Goal: Task Accomplishment & Management: Complete application form

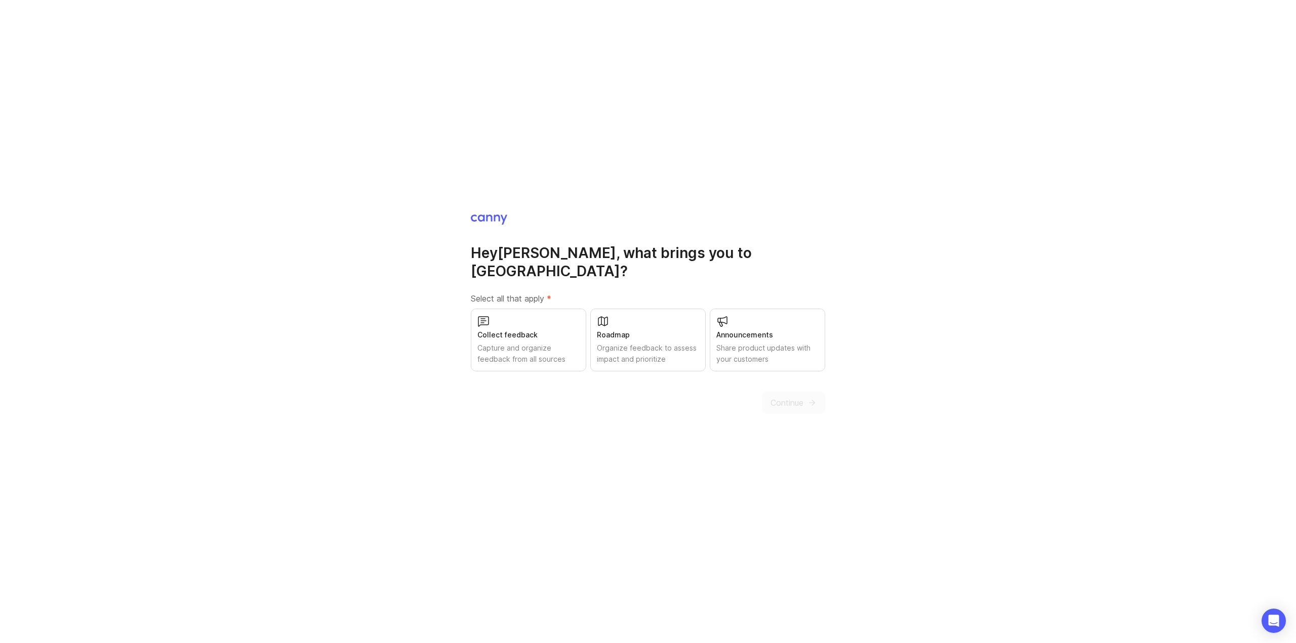
click at [639, 330] on div "Roadmap" at bounding box center [648, 335] width 102 height 11
click at [769, 392] on button "Continue" at bounding box center [793, 403] width 63 height 22
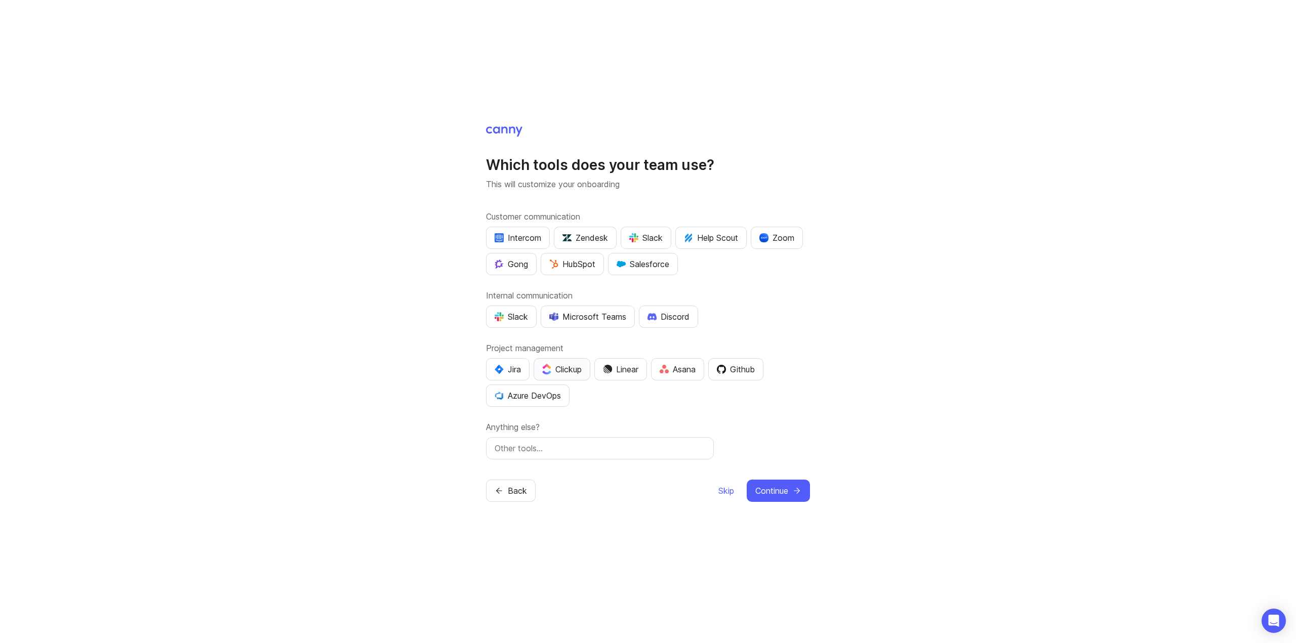
click at [581, 367] on div "Clickup" at bounding box center [561, 369] width 39 height 12
click at [508, 367] on div "Jira" at bounding box center [508, 369] width 26 height 12
click at [514, 366] on div "Jira" at bounding box center [508, 369] width 26 height 12
click at [780, 491] on span "Continue" at bounding box center [771, 491] width 33 height 12
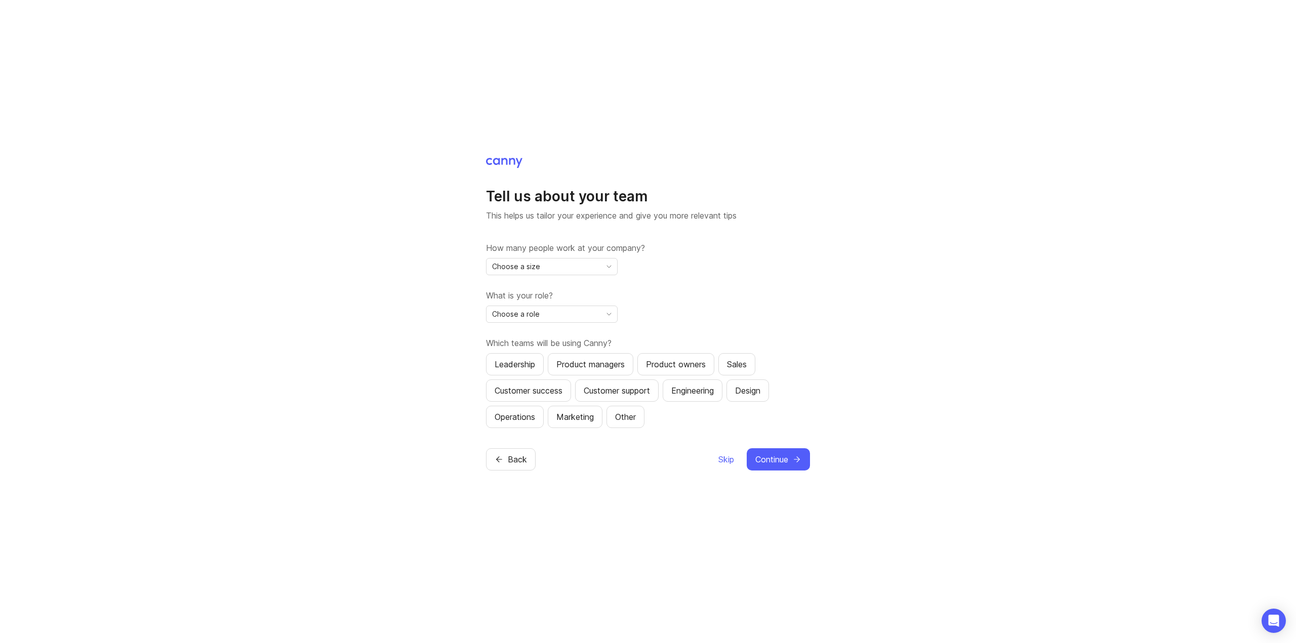
click at [574, 263] on div "Choose a size" at bounding box center [543, 267] width 114 height 16
click at [536, 331] on li "51-500" at bounding box center [551, 336] width 131 height 17
click at [557, 315] on div "Choose a role" at bounding box center [543, 314] width 114 height 16
click at [563, 355] on li "Product Manager" at bounding box center [551, 350] width 131 height 17
click at [534, 315] on span "Product Manager" at bounding box center [521, 314] width 59 height 11
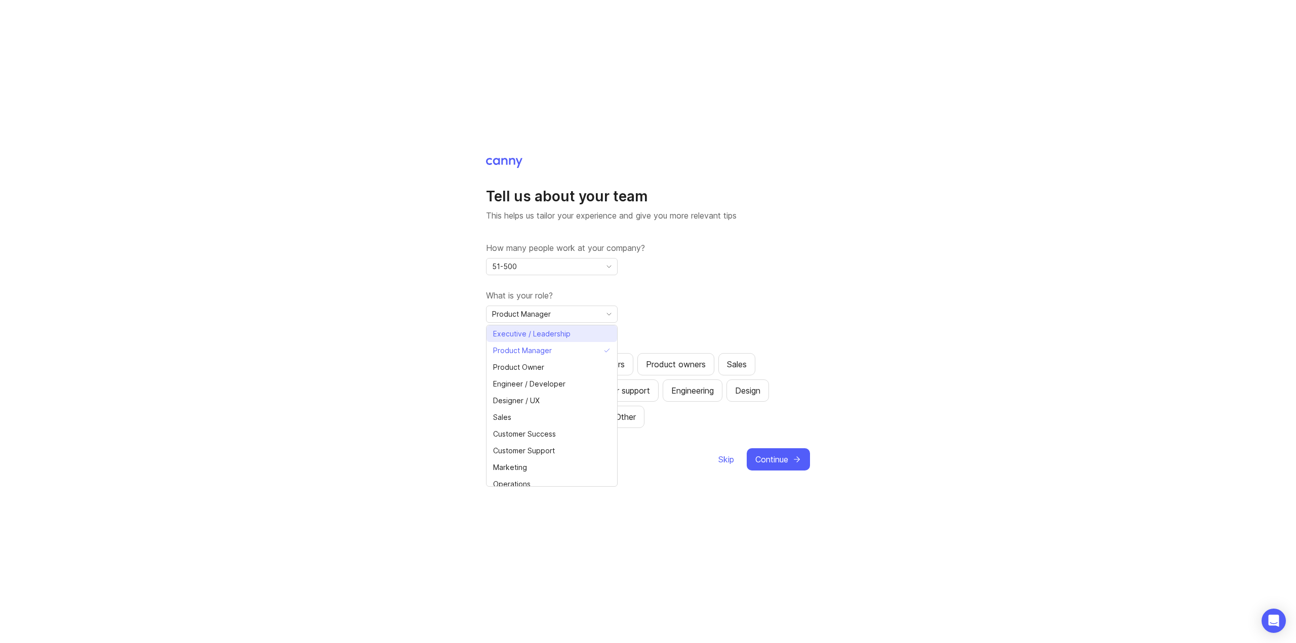
click at [544, 340] on li "Executive / Leadership" at bounding box center [551, 334] width 131 height 17
click at [574, 361] on div "Product managers" at bounding box center [590, 364] width 68 height 12
click at [513, 360] on div "Leadership" at bounding box center [515, 364] width 40 height 12
click at [655, 361] on div "Product owners" at bounding box center [676, 364] width 60 height 12
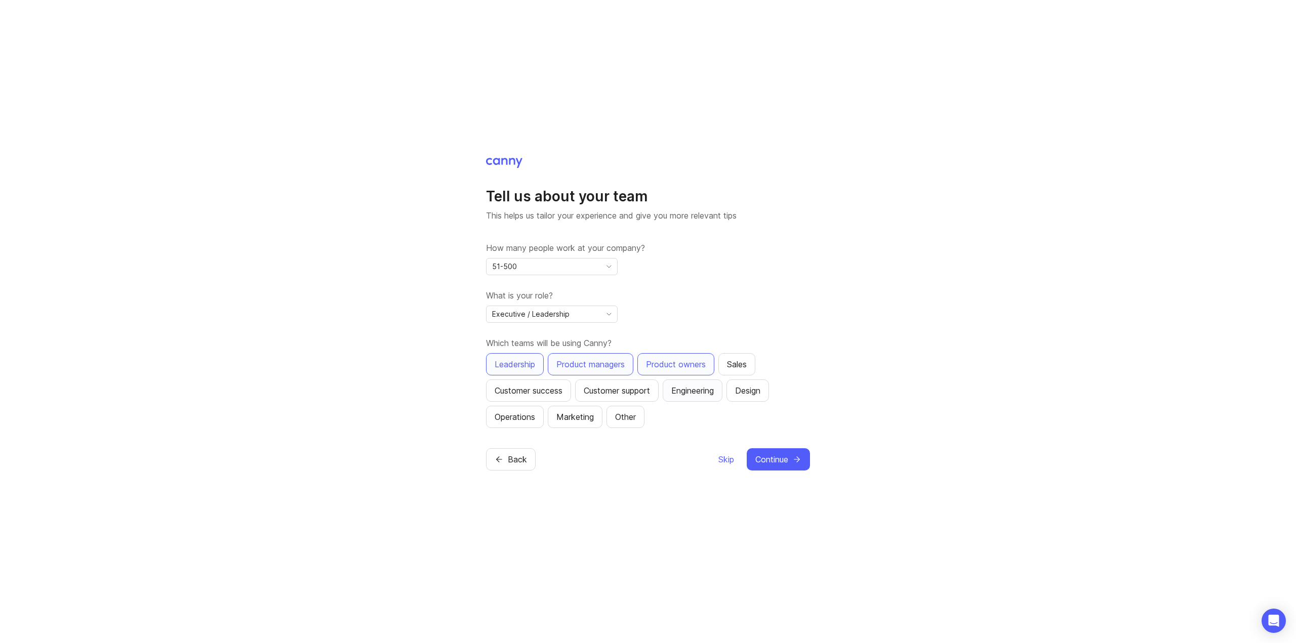
click at [699, 393] on div "Engineering" at bounding box center [692, 391] width 43 height 12
click at [788, 460] on span "Continue" at bounding box center [771, 460] width 33 height 12
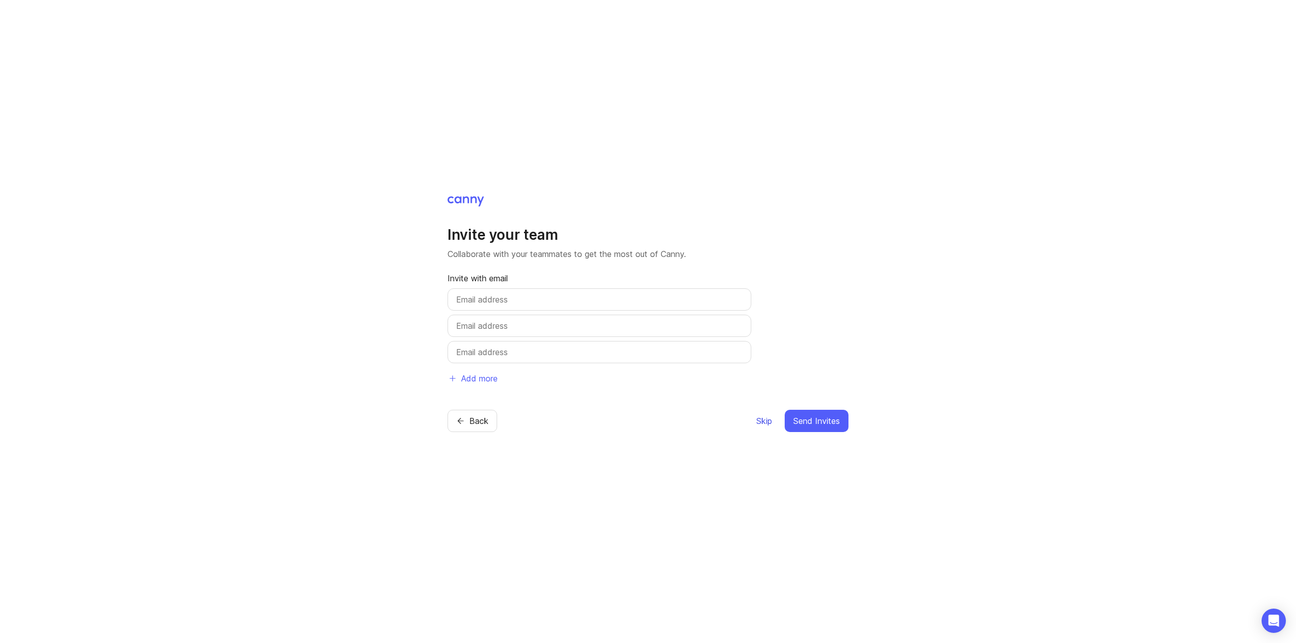
click at [766, 423] on span "Skip" at bounding box center [764, 421] width 16 height 12
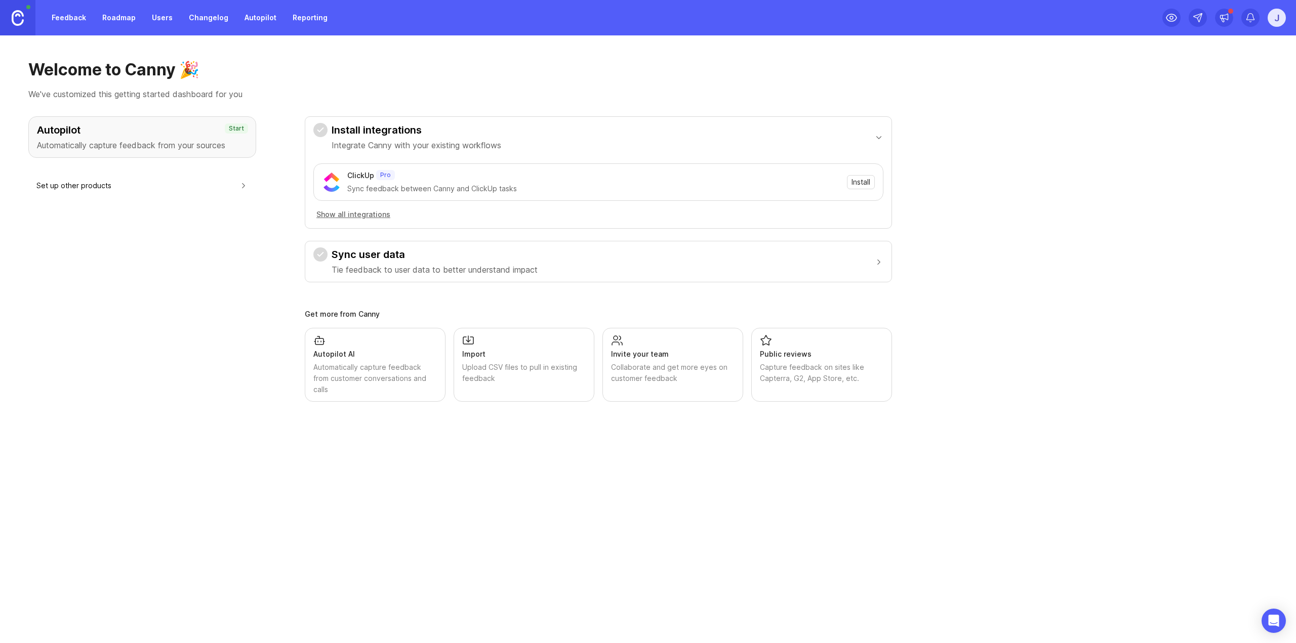
click at [556, 174] on div "ClickUp Pro" at bounding box center [594, 175] width 494 height 11
click at [865, 179] on span "Install" at bounding box center [860, 182] width 19 height 10
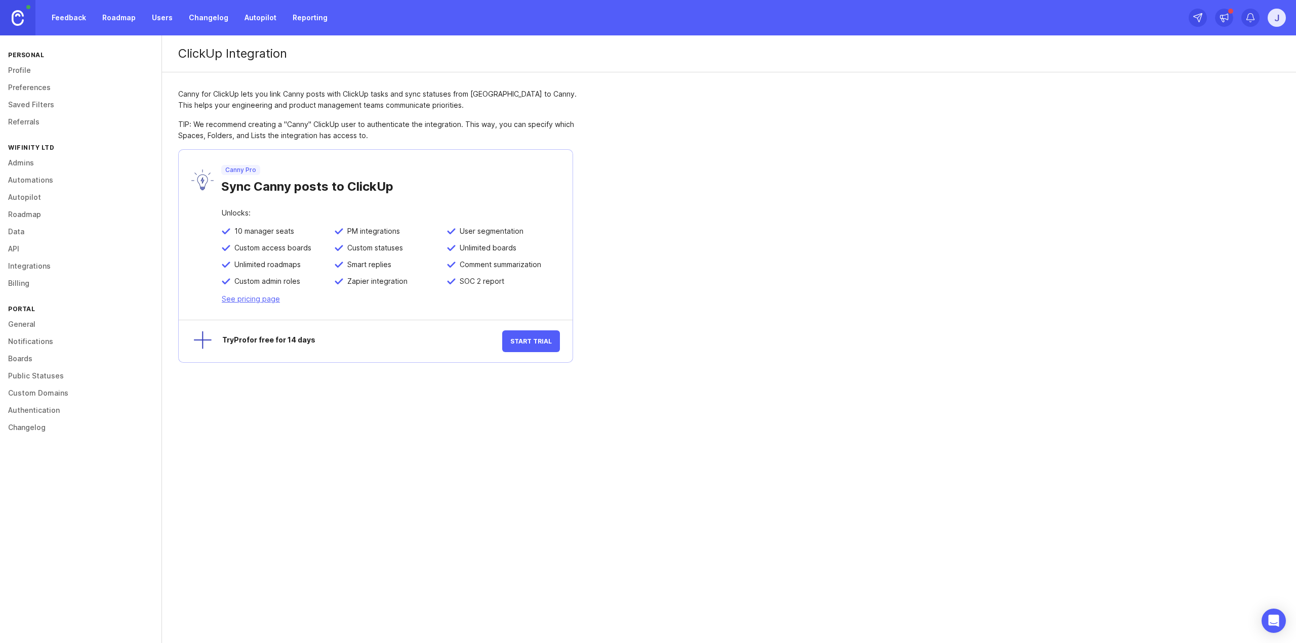
click at [119, 15] on link "Roadmap" at bounding box center [119, 18] width 46 height 18
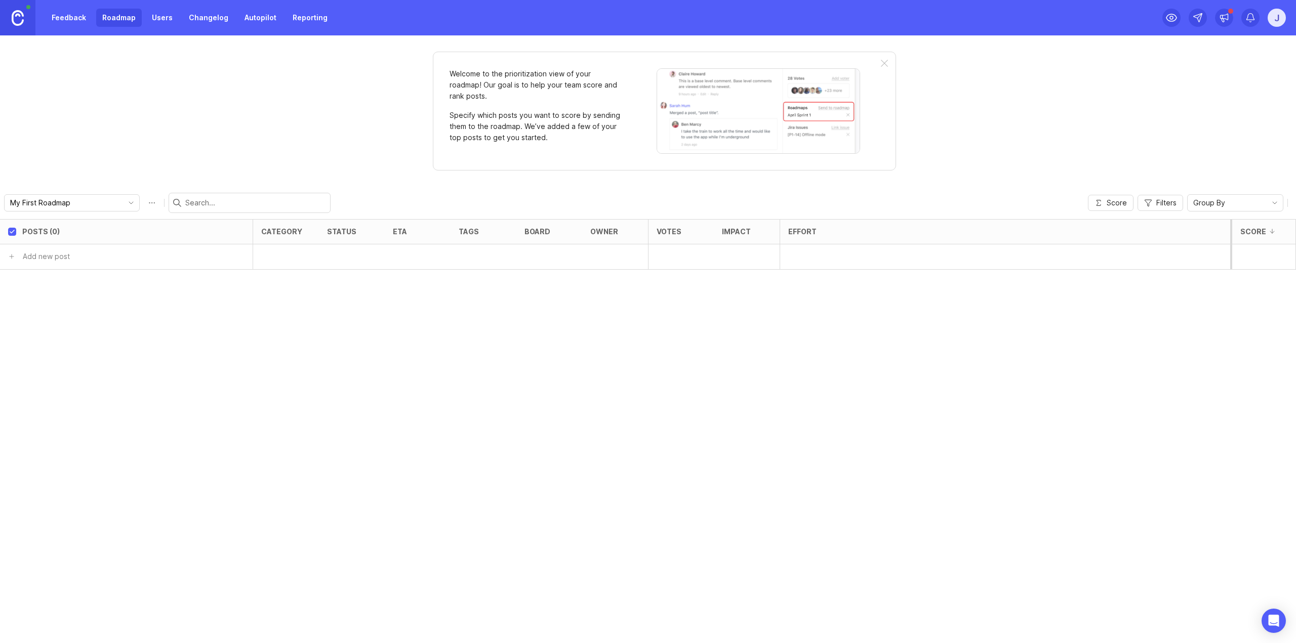
click at [155, 17] on link "Users" at bounding box center [162, 18] width 33 height 18
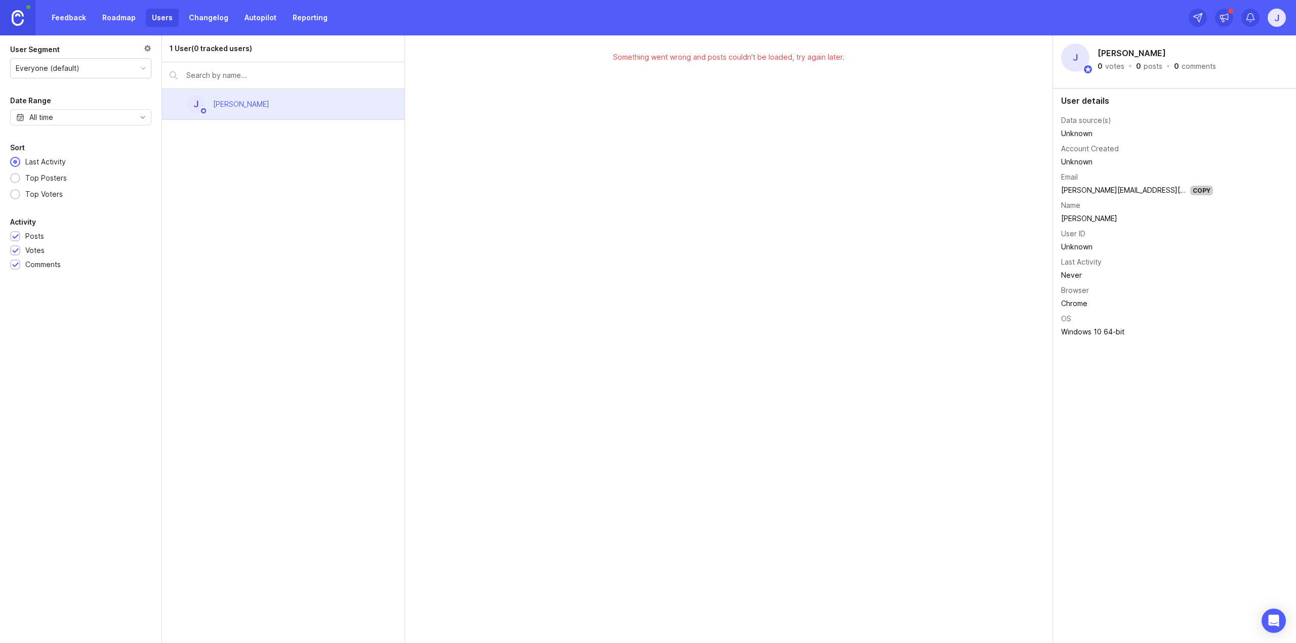
click at [75, 18] on link "Feedback" at bounding box center [69, 18] width 47 height 18
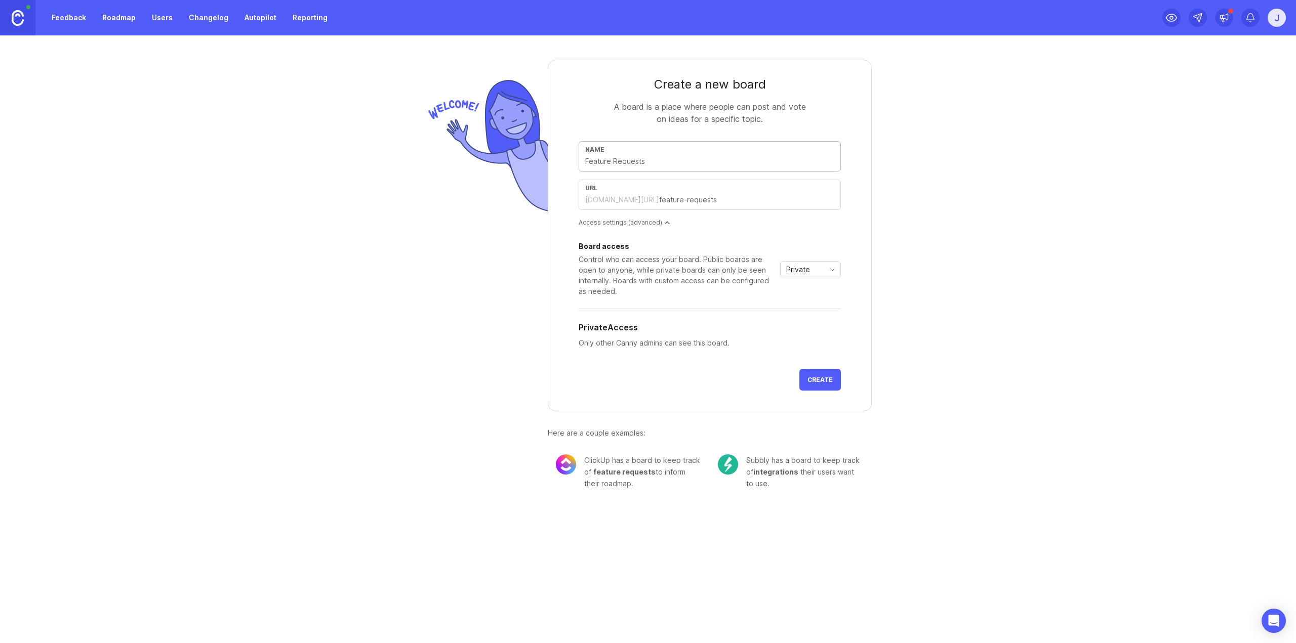
click at [608, 164] on input "text" at bounding box center [709, 161] width 249 height 11
